Goal: Browse casually

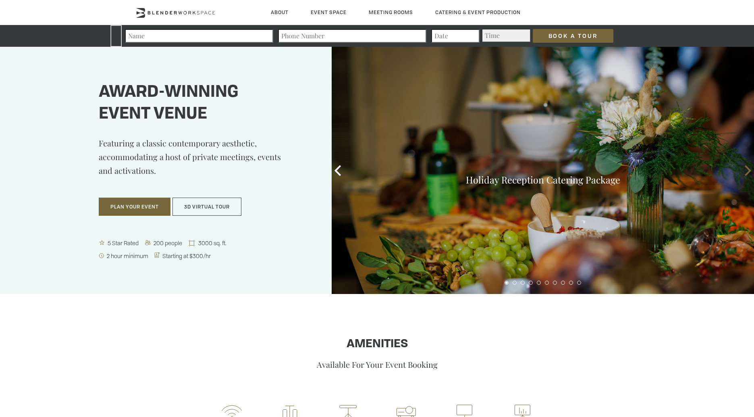
click at [748, 170] on icon at bounding box center [748, 170] width 10 height 10
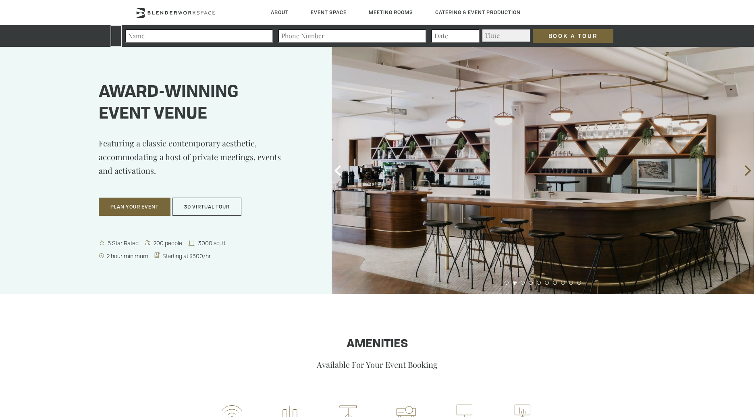
click at [748, 171] on icon at bounding box center [748, 170] width 10 height 10
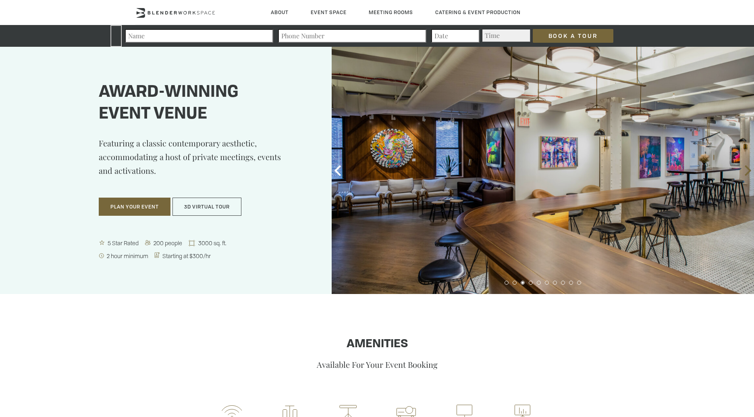
click at [749, 171] on icon at bounding box center [748, 170] width 6 height 10
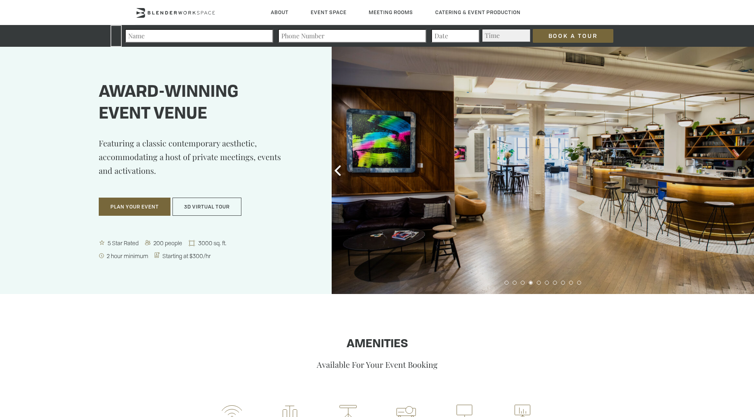
click at [747, 169] on icon at bounding box center [748, 170] width 10 height 10
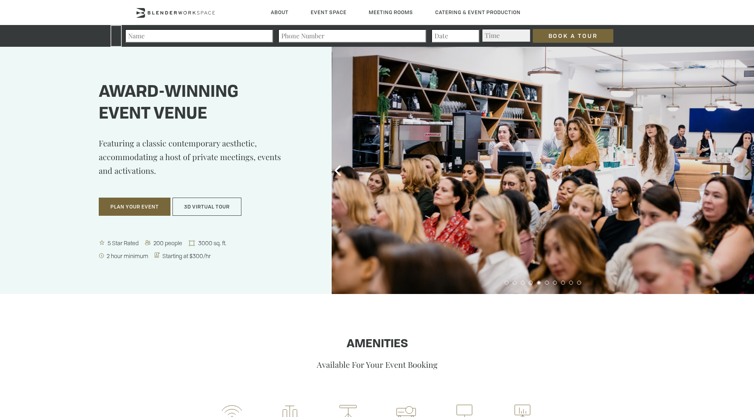
click at [747, 171] on icon at bounding box center [748, 170] width 10 height 10
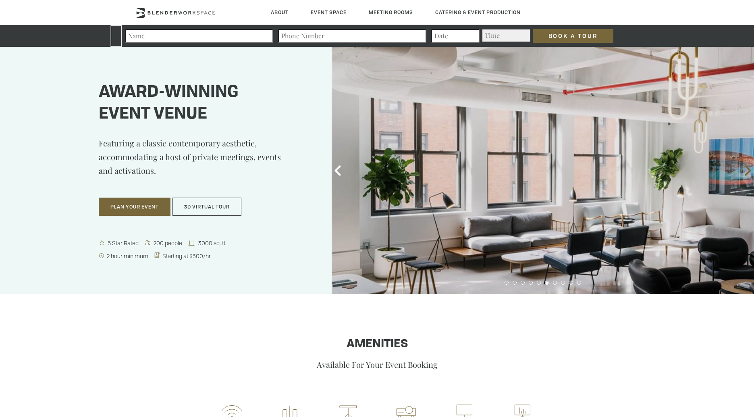
click at [748, 172] on icon at bounding box center [748, 170] width 6 height 10
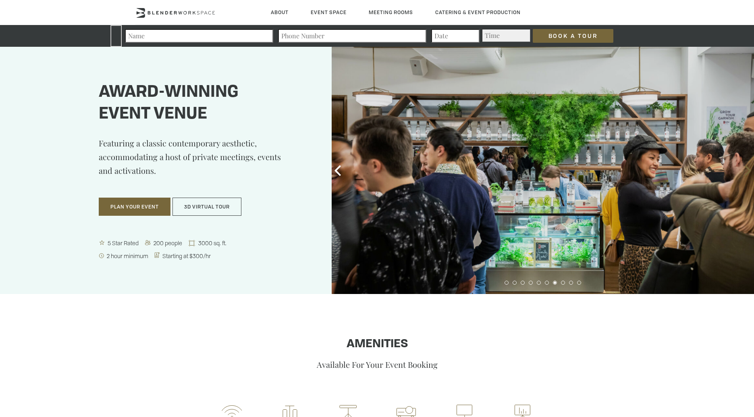
click at [748, 171] on icon at bounding box center [748, 170] width 6 height 10
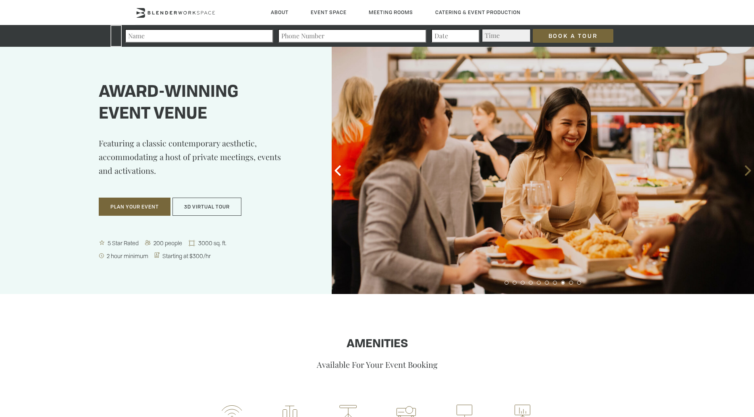
click at [748, 171] on icon at bounding box center [748, 170] width 6 height 10
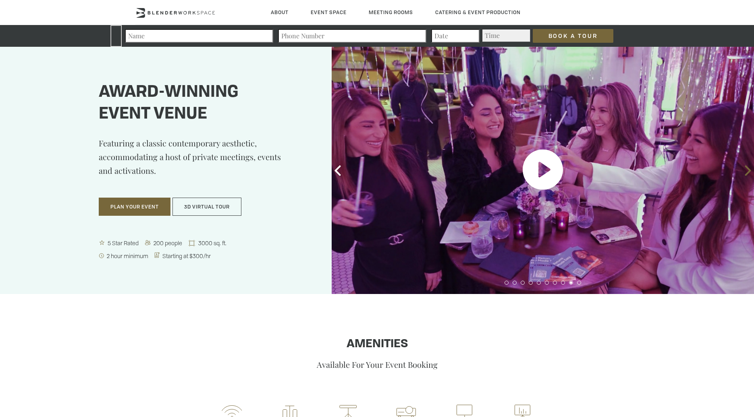
click at [748, 171] on icon at bounding box center [748, 170] width 6 height 10
